Goal: Task Accomplishment & Management: Manage account settings

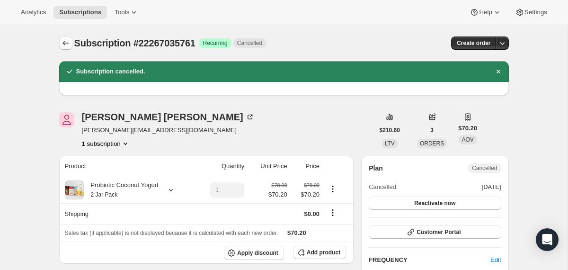
click at [63, 45] on icon "Subscriptions" at bounding box center [65, 42] width 9 height 9
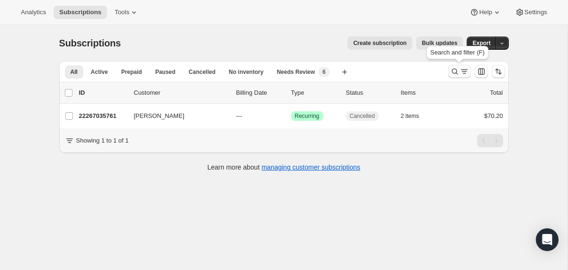
click at [455, 76] on button "Search and filter results" at bounding box center [459, 71] width 23 height 13
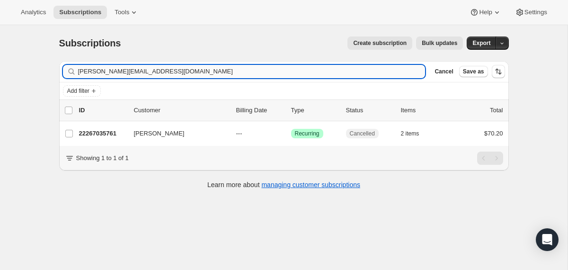
click at [343, 72] on input "[PERSON_NAME][EMAIL_ADDRESS][DOMAIN_NAME]" at bounding box center [252, 71] width 348 height 13
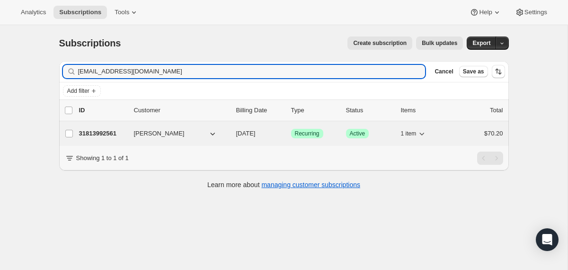
type input "[EMAIL_ADDRESS][DOMAIN_NAME]"
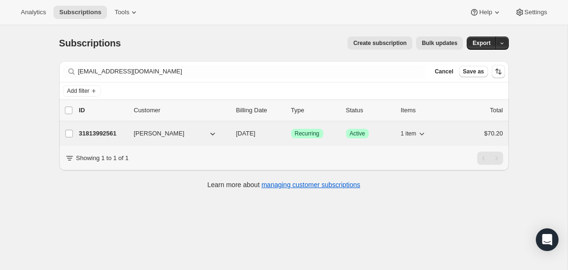
click at [230, 133] on div "31813992561 [PERSON_NAME] [DATE] Success Recurring Success Active 1 item $70.20" at bounding box center [291, 133] width 424 height 13
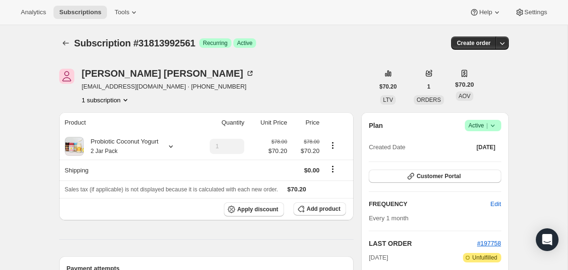
click at [498, 122] on span "Success Active |" at bounding box center [483, 125] width 36 height 11
click at [456, 164] on span "Cancel subscription" at bounding box center [480, 160] width 54 height 9
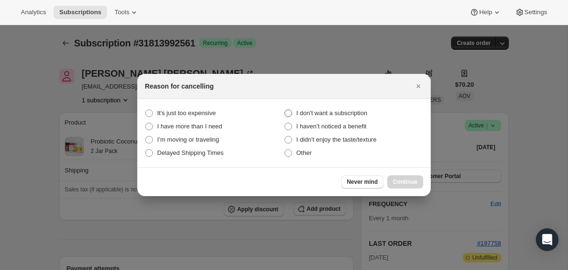
click at [359, 108] on label "I don't want a subscription" at bounding box center [353, 113] width 139 height 13
click at [285, 109] on subscription "I don't want a subscription" at bounding box center [285, 109] width 0 height 0
radio subscription "true"
click at [398, 176] on button "Continue" at bounding box center [405, 181] width 36 height 13
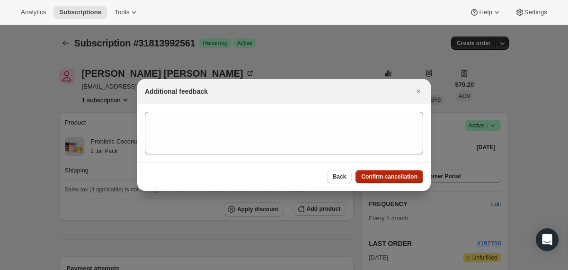
click at [398, 176] on span "Confirm cancellation" at bounding box center [389, 177] width 56 height 8
